Goal: Task Accomplishment & Management: Complete application form

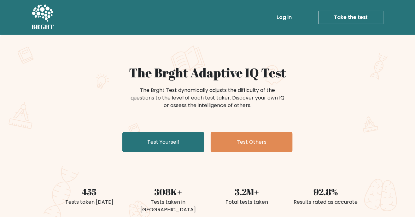
click at [186, 143] on link "Test Yourself" at bounding box center [163, 142] width 82 height 20
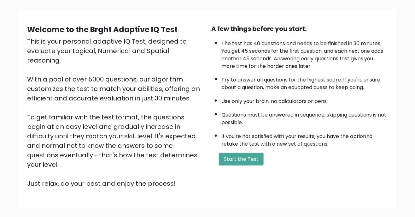
scroll to position [37, 0]
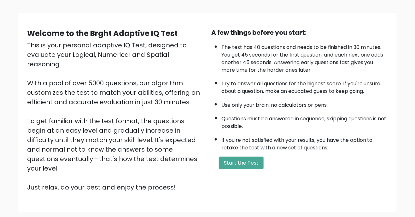
click at [240, 161] on button "Start the Test" at bounding box center [241, 162] width 45 height 13
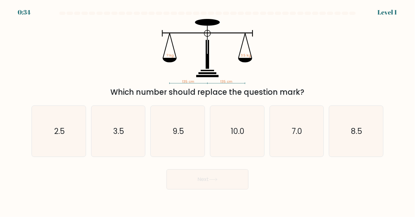
click at [405, 88] on form at bounding box center [207, 101] width 415 height 178
click at [137, 143] on icon "3.5" at bounding box center [118, 131] width 51 height 51
click at [207, 112] on input "b. 3.5" at bounding box center [207, 109] width 0 height 3
radio input "true"
click at [226, 185] on button "Next" at bounding box center [208, 179] width 82 height 20
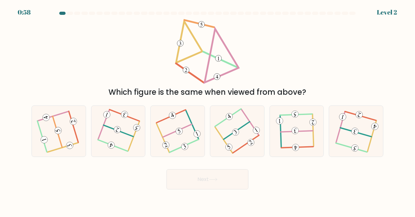
click at [52, 136] on icon at bounding box center [58, 131] width 41 height 41
click at [207, 112] on input "a." at bounding box center [207, 109] width 0 height 3
radio input "true"
click at [229, 188] on button "Next" at bounding box center [208, 179] width 82 height 20
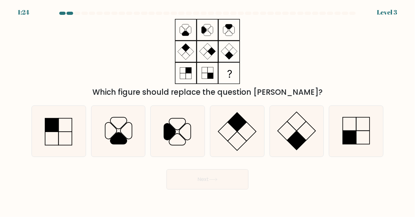
click at [365, 136] on icon at bounding box center [356, 131] width 51 height 51
click at [208, 112] on input "f." at bounding box center [207, 109] width 0 height 3
radio input "true"
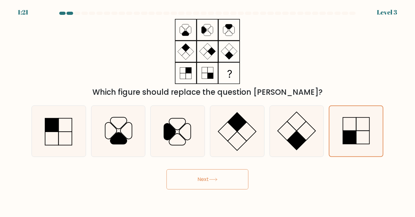
click at [226, 188] on button "Next" at bounding box center [208, 179] width 82 height 20
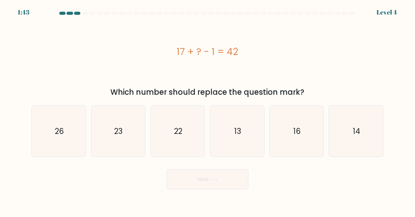
click at [138, 146] on icon "23" at bounding box center [118, 131] width 51 height 51
click at [207, 112] on input "b. 23" at bounding box center [207, 109] width 0 height 3
radio input "true"
click at [221, 187] on button "Next" at bounding box center [208, 179] width 82 height 20
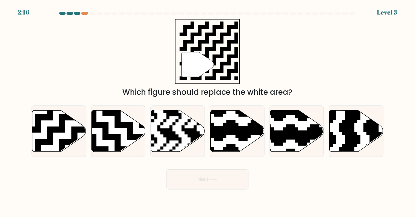
click at [53, 143] on icon at bounding box center [59, 130] width 54 height 41
click at [207, 112] on input "a." at bounding box center [207, 109] width 0 height 3
radio input "true"
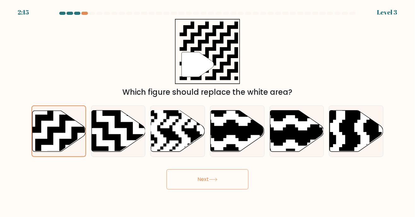
click at [234, 189] on button "Next" at bounding box center [208, 179] width 82 height 20
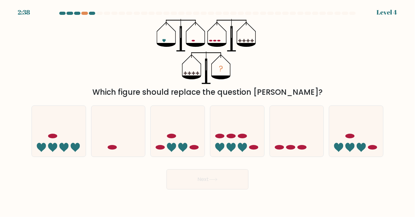
click at [299, 134] on icon at bounding box center [297, 131] width 54 height 44
click at [208, 112] on input "e." at bounding box center [207, 109] width 0 height 3
radio input "true"
click at [229, 182] on button "Next" at bounding box center [208, 179] width 82 height 20
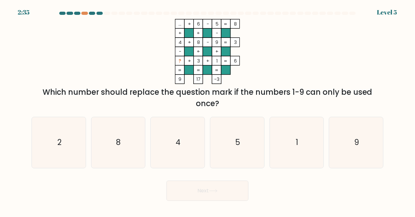
click at [68, 143] on icon "2" at bounding box center [58, 142] width 51 height 51
click at [207, 112] on input "a. 2" at bounding box center [207, 109] width 0 height 3
radio input "true"
click at [208, 199] on button "Next" at bounding box center [208, 190] width 82 height 20
click at [226, 196] on button "Next" at bounding box center [208, 190] width 82 height 20
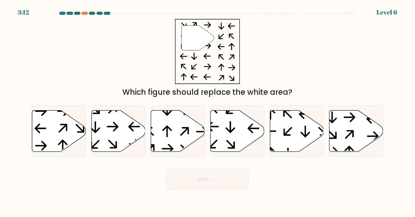
click at [120, 139] on icon at bounding box center [118, 130] width 54 height 41
click at [207, 112] on input "b." at bounding box center [207, 109] width 0 height 3
radio input "true"
click at [210, 189] on button "Next" at bounding box center [208, 179] width 82 height 20
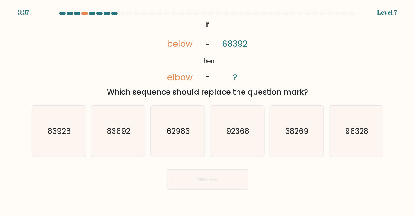
click at [129, 147] on icon "83692" at bounding box center [118, 131] width 51 height 51
click at [207, 112] on input "b. 83692" at bounding box center [207, 109] width 0 height 3
radio input "true"
click at [214, 181] on icon at bounding box center [213, 179] width 9 height 3
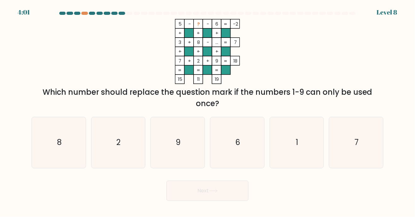
click at [296, 155] on icon "1" at bounding box center [296, 142] width 51 height 51
click at [208, 112] on input "e. 1" at bounding box center [207, 109] width 0 height 3
radio input "true"
click at [230, 201] on button "Next" at bounding box center [208, 190] width 82 height 20
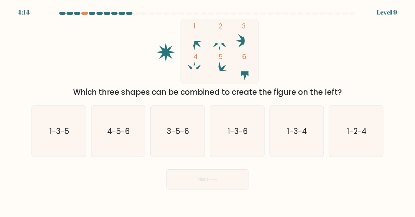
click at [72, 126] on icon "1-3-5" at bounding box center [58, 131] width 51 height 51
click at [207, 112] on input "a. 1-3-5" at bounding box center [207, 109] width 0 height 3
radio input "true"
click at [209, 183] on button "Next" at bounding box center [208, 179] width 82 height 20
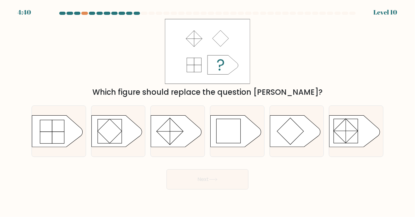
click at [242, 143] on icon at bounding box center [236, 131] width 50 height 32
click at [208, 112] on input "d." at bounding box center [207, 109] width 0 height 3
radio input "true"
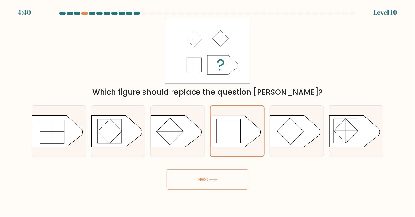
click at [221, 189] on button "Next" at bounding box center [208, 179] width 82 height 20
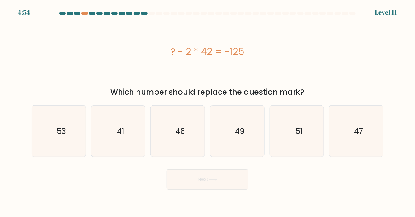
click at [134, 139] on icon "-41" at bounding box center [118, 131] width 51 height 51
click at [207, 112] on input "b. -41" at bounding box center [207, 109] width 0 height 3
radio input "true"
click at [210, 184] on button "Next" at bounding box center [208, 179] width 82 height 20
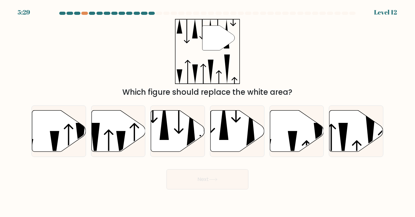
click at [241, 142] on icon at bounding box center [238, 130] width 54 height 41
click at [208, 112] on input "d." at bounding box center [207, 109] width 0 height 3
radio input "true"
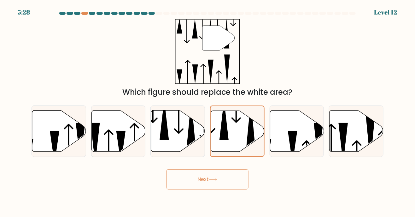
click at [231, 188] on button "Next" at bounding box center [208, 179] width 82 height 20
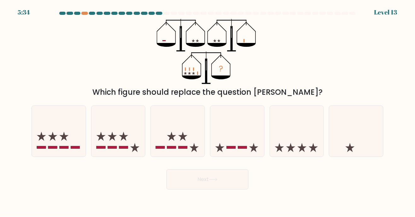
click at [189, 150] on icon at bounding box center [178, 131] width 54 height 44
click at [207, 112] on input "c." at bounding box center [207, 109] width 0 height 3
radio input "true"
click at [223, 188] on button "Next" at bounding box center [208, 179] width 82 height 20
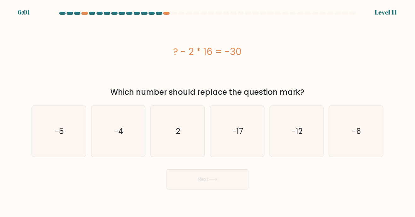
click at [190, 153] on icon "2" at bounding box center [177, 131] width 51 height 51
click at [207, 112] on input "c. 2" at bounding box center [207, 109] width 0 height 3
radio input "true"
click at [220, 187] on button "Next" at bounding box center [208, 179] width 82 height 20
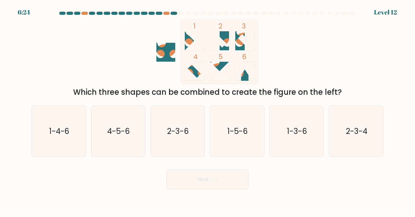
click at [355, 131] on icon "2-3-4" at bounding box center [356, 131] width 51 height 51
click at [208, 112] on input "f. 2-3-4" at bounding box center [207, 109] width 0 height 3
radio input "true"
click at [230, 178] on button "Next" at bounding box center [208, 179] width 82 height 20
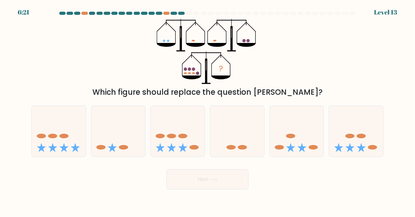
click at [68, 148] on icon at bounding box center [59, 131] width 54 height 44
click at [207, 112] on input "a." at bounding box center [207, 109] width 0 height 3
radio input "true"
click at [204, 187] on button "Next" at bounding box center [208, 179] width 82 height 20
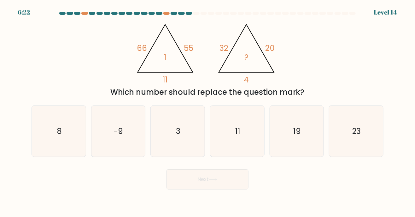
click at [173, 141] on icon "3" at bounding box center [177, 131] width 51 height 51
click at [207, 112] on input "c. 3" at bounding box center [207, 109] width 0 height 3
radio input "true"
click at [224, 181] on button "Next" at bounding box center [208, 179] width 82 height 20
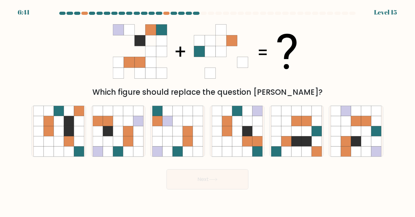
click at [235, 146] on icon at bounding box center [237, 141] width 10 height 10
click at [208, 112] on input "d." at bounding box center [207, 109] width 0 height 3
radio input "true"
click at [233, 189] on button "Next" at bounding box center [208, 179] width 82 height 20
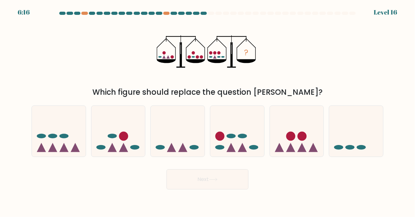
click at [231, 138] on ellipse at bounding box center [231, 136] width 9 height 5
click at [208, 112] on input "d." at bounding box center [207, 109] width 0 height 3
radio input "true"
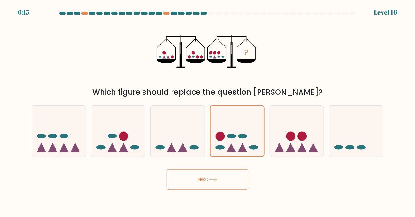
click at [219, 186] on button "Next" at bounding box center [208, 179] width 82 height 20
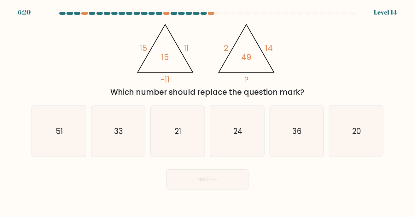
click at [192, 151] on icon "21" at bounding box center [177, 131] width 51 height 51
click at [207, 112] on input "c. 21" at bounding box center [207, 109] width 0 height 3
radio input "true"
click at [211, 181] on icon at bounding box center [213, 179] width 9 height 3
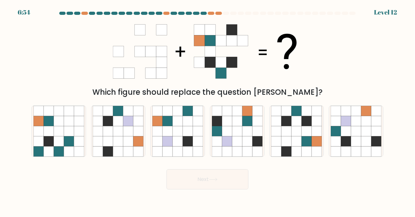
click at [72, 144] on icon at bounding box center [69, 141] width 10 height 10
click at [207, 112] on input "a." at bounding box center [207, 109] width 0 height 3
radio input "true"
click at [226, 187] on button "Next" at bounding box center [208, 179] width 82 height 20
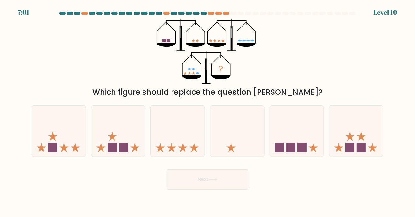
click at [362, 141] on icon at bounding box center [361, 135] width 9 height 9
click at [208, 112] on input "f." at bounding box center [207, 109] width 0 height 3
radio input "true"
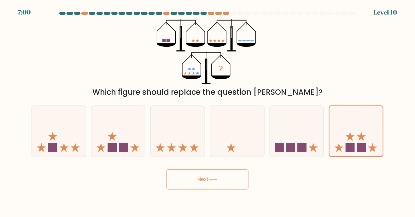
click at [233, 181] on button "Next" at bounding box center [208, 179] width 82 height 20
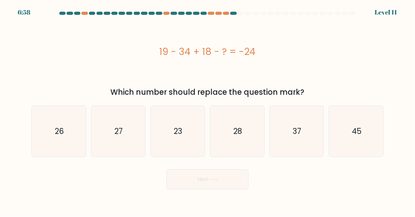
click at [186, 146] on icon "23" at bounding box center [177, 131] width 51 height 51
click at [207, 112] on input "c. 23" at bounding box center [207, 109] width 0 height 3
radio input "true"
click at [219, 189] on button "Next" at bounding box center [208, 179] width 82 height 20
click at [228, 183] on button "Next" at bounding box center [208, 179] width 82 height 20
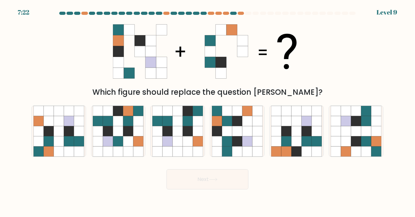
click at [245, 136] on icon at bounding box center [247, 131] width 10 height 10
click at [208, 112] on input "d." at bounding box center [207, 109] width 0 height 3
radio input "true"
click at [230, 184] on button "Next" at bounding box center [208, 179] width 82 height 20
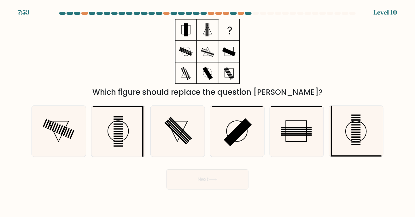
click at [128, 147] on icon at bounding box center [118, 131] width 51 height 51
click at [207, 112] on input "b." at bounding box center [207, 109] width 0 height 3
radio input "true"
click at [226, 185] on button "Next" at bounding box center [208, 179] width 82 height 20
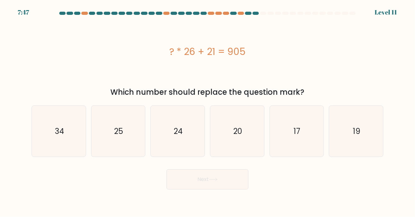
click at [189, 151] on icon "24" at bounding box center [177, 131] width 51 height 51
click at [207, 112] on input "c. 24" at bounding box center [207, 109] width 0 height 3
radio input "true"
click at [213, 181] on icon at bounding box center [213, 179] width 9 height 3
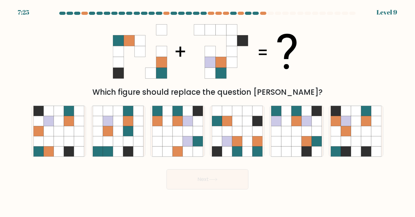
click at [311, 136] on icon at bounding box center [307, 131] width 10 height 10
click at [208, 112] on input "e." at bounding box center [207, 109] width 0 height 3
radio input "true"
click at [231, 183] on button "Next" at bounding box center [208, 179] width 82 height 20
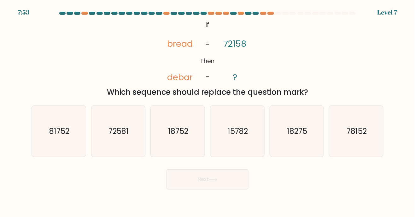
click at [62, 144] on icon "81752" at bounding box center [58, 131] width 51 height 51
click at [207, 112] on input "a. 81752" at bounding box center [207, 109] width 0 height 3
radio input "true"
click at [207, 189] on button "Next" at bounding box center [208, 179] width 82 height 20
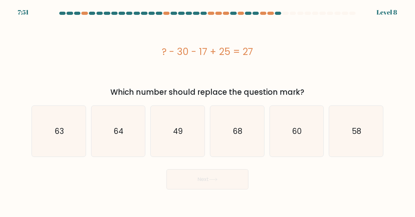
click at [233, 189] on button "Next" at bounding box center [208, 179] width 82 height 20
click at [194, 154] on icon "49" at bounding box center [177, 131] width 51 height 51
click at [207, 112] on input "c. 49" at bounding box center [207, 109] width 0 height 3
radio input "true"
click at [222, 188] on button "Next" at bounding box center [208, 179] width 82 height 20
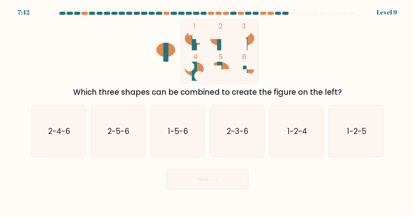
click at [120, 134] on text "2-5-6" at bounding box center [119, 131] width 22 height 10
click at [207, 112] on input "b. 2-5-6" at bounding box center [207, 109] width 0 height 3
radio input "true"
click at [214, 189] on button "Next" at bounding box center [208, 179] width 82 height 20
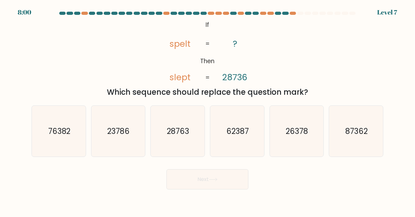
click at [131, 149] on icon "23786" at bounding box center [118, 131] width 51 height 51
click at [207, 112] on input "b. 23786" at bounding box center [207, 109] width 0 height 3
radio input "true"
click at [209, 186] on button "Next" at bounding box center [208, 179] width 82 height 20
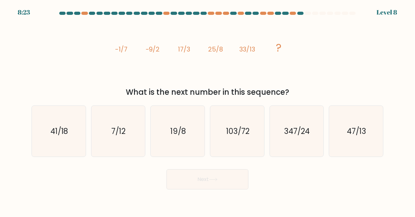
click at [65, 147] on icon "41/18" at bounding box center [58, 131] width 51 height 51
click at [207, 112] on input "a. 41/18" at bounding box center [207, 109] width 0 height 3
radio input "true"
click at [222, 189] on button "Next" at bounding box center [208, 179] width 82 height 20
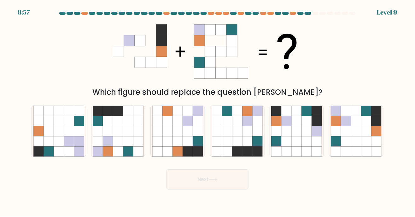
click at [369, 126] on icon at bounding box center [366, 121] width 10 height 10
click at [208, 112] on input "f." at bounding box center [207, 109] width 0 height 3
radio input "true"
click at [221, 189] on button "Next" at bounding box center [208, 179] width 82 height 20
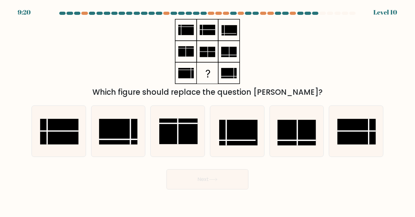
click at [366, 139] on rect at bounding box center [356, 132] width 38 height 26
click at [208, 112] on input "f." at bounding box center [207, 109] width 0 height 3
radio input "true"
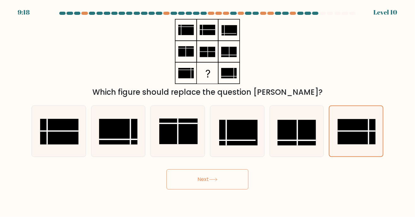
click at [228, 189] on button "Next" at bounding box center [208, 179] width 82 height 20
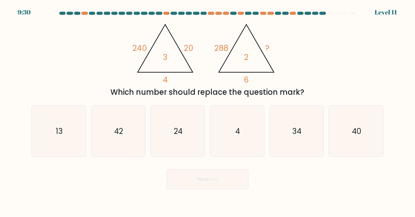
click at [363, 151] on icon "40" at bounding box center [356, 131] width 51 height 51
click at [208, 112] on input "f. 40" at bounding box center [207, 109] width 0 height 3
radio input "true"
click at [229, 189] on button "Next" at bounding box center [208, 179] width 82 height 20
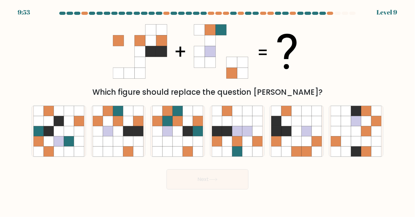
click at [129, 146] on icon at bounding box center [128, 141] width 10 height 10
click at [207, 112] on input "b." at bounding box center [207, 109] width 0 height 3
radio input "true"
click at [213, 188] on button "Next" at bounding box center [208, 179] width 82 height 20
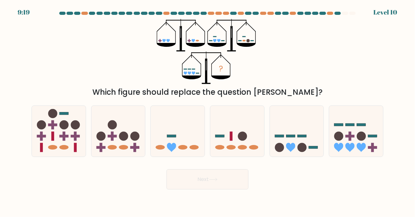
click at [299, 145] on icon at bounding box center [297, 131] width 54 height 44
click at [208, 112] on input "e." at bounding box center [207, 109] width 0 height 3
radio input "true"
click at [228, 187] on button "Next" at bounding box center [208, 179] width 82 height 20
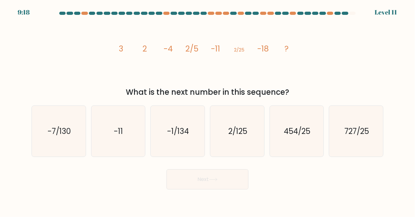
click at [245, 144] on icon "2/125" at bounding box center [237, 131] width 51 height 51
click at [208, 112] on input "d. 2/125" at bounding box center [207, 109] width 0 height 3
radio input "true"
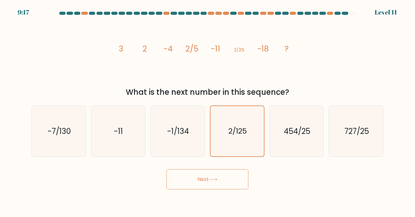
click at [229, 184] on button "Next" at bounding box center [208, 179] width 82 height 20
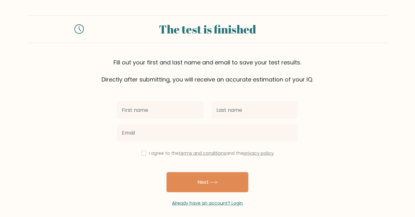
click at [175, 111] on input "text" at bounding box center [160, 110] width 87 height 18
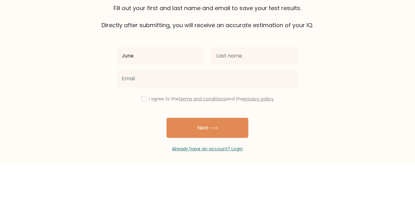
type input "June"
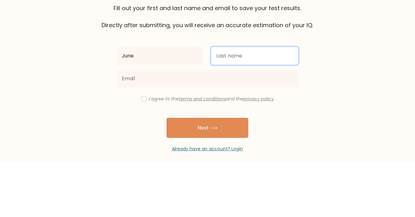
click at [274, 111] on input "text" at bounding box center [254, 110] width 87 height 18
type input "Duarte"
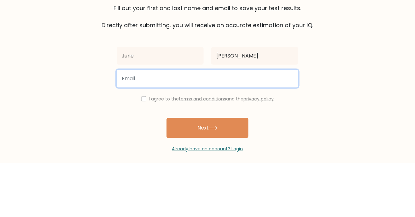
click at [202, 132] on input "email" at bounding box center [208, 133] width 182 height 18
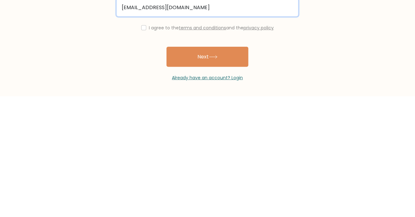
scroll to position [20, 0]
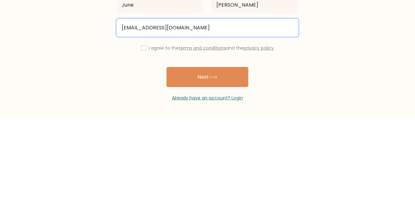
type input "arya102005@gmail.com"
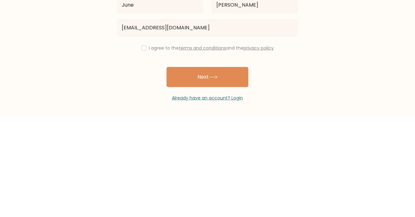
click at [233, 167] on button "Next" at bounding box center [208, 177] width 82 height 20
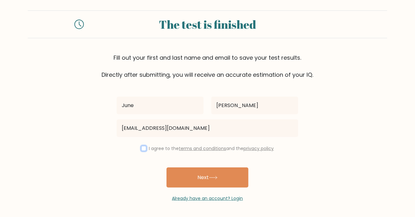
click at [143, 146] on input "checkbox" at bounding box center [143, 148] width 5 height 5
checkbox input "true"
click at [222, 167] on button "Next" at bounding box center [208, 177] width 82 height 20
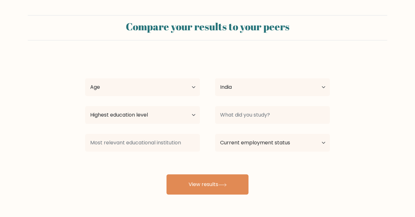
select select "IN"
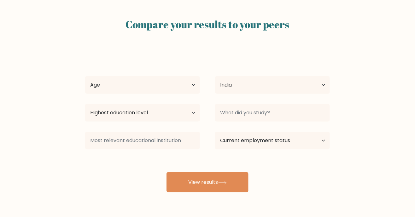
click at [234, 181] on button "View results" at bounding box center [208, 182] width 82 height 20
click at [192, 83] on select "Age Under [DEMOGRAPHIC_DATA] [DEMOGRAPHIC_DATA] [DEMOGRAPHIC_DATA] [DEMOGRAPHIC…" at bounding box center [142, 85] width 115 height 18
select select "18_24"
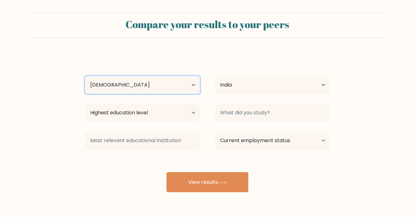
click at [85, 76] on select "Age Under [DEMOGRAPHIC_DATA] [DEMOGRAPHIC_DATA] [DEMOGRAPHIC_DATA] [DEMOGRAPHIC…" at bounding box center [142, 85] width 115 height 18
click at [233, 177] on button "View results" at bounding box center [208, 182] width 82 height 20
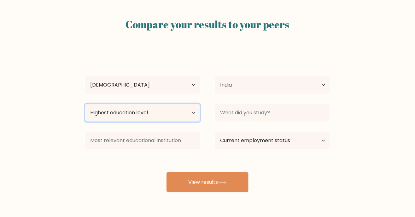
click at [190, 117] on select "Highest education level No schooling Primary Lower Secondary Upper Secondary Oc…" at bounding box center [142, 113] width 115 height 18
select select "bachelors_degree"
click at [85, 104] on select "Highest education level No schooling Primary Lower Secondary Upper Secondary Oc…" at bounding box center [142, 113] width 115 height 18
click at [238, 181] on button "View results" at bounding box center [208, 182] width 82 height 20
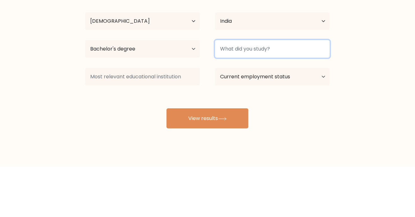
scroll to position [15, 0]
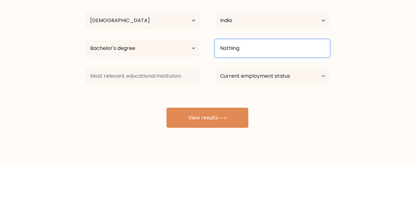
type input "Nothing"
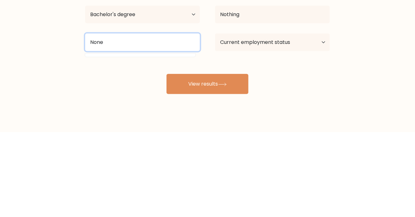
type input "None"
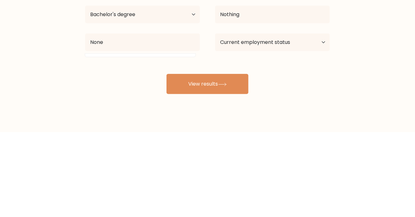
click at [226, 170] on icon at bounding box center [223, 168] width 8 height 3
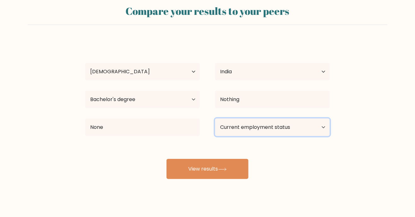
click at [324, 129] on select "Current employment status Employed Student Retired Other / prefer not to answer" at bounding box center [272, 127] width 115 height 18
select select "student"
click at [215, 118] on select "Current employment status Employed Student Retired Other / prefer not to answer" at bounding box center [272, 127] width 115 height 18
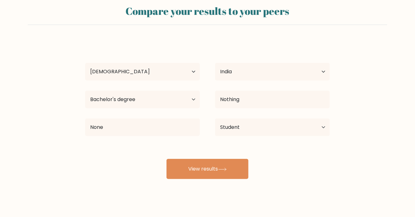
click at [233, 168] on button "View results" at bounding box center [208, 169] width 82 height 20
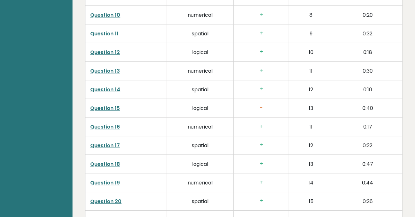
scroll to position [1169, 0]
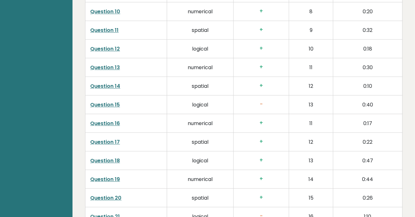
click at [394, 144] on td "0:22" at bounding box center [367, 141] width 69 height 19
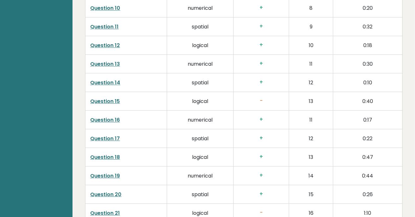
click at [119, 97] on link "Question 15" at bounding box center [106, 100] width 30 height 7
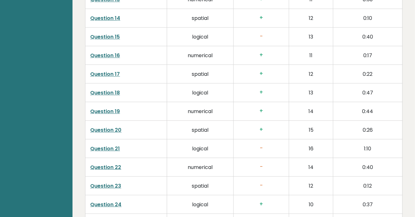
scroll to position [1237, 0]
click at [106, 144] on link "Question 21" at bounding box center [106, 147] width 30 height 7
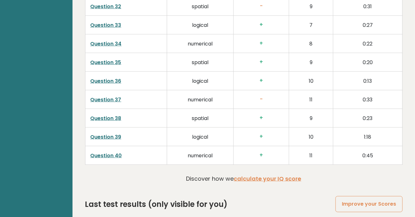
scroll to position [1614, 0]
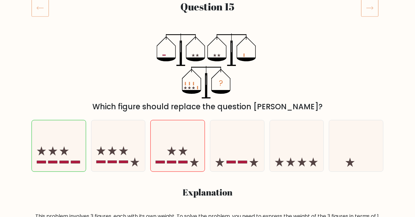
scroll to position [89, 0]
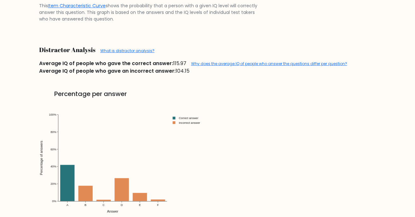
scroll to position [629, 0]
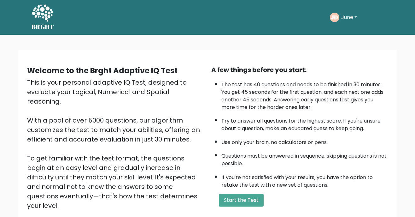
scroll to position [37, 0]
